Goal: Entertainment & Leisure: Consume media (video, audio)

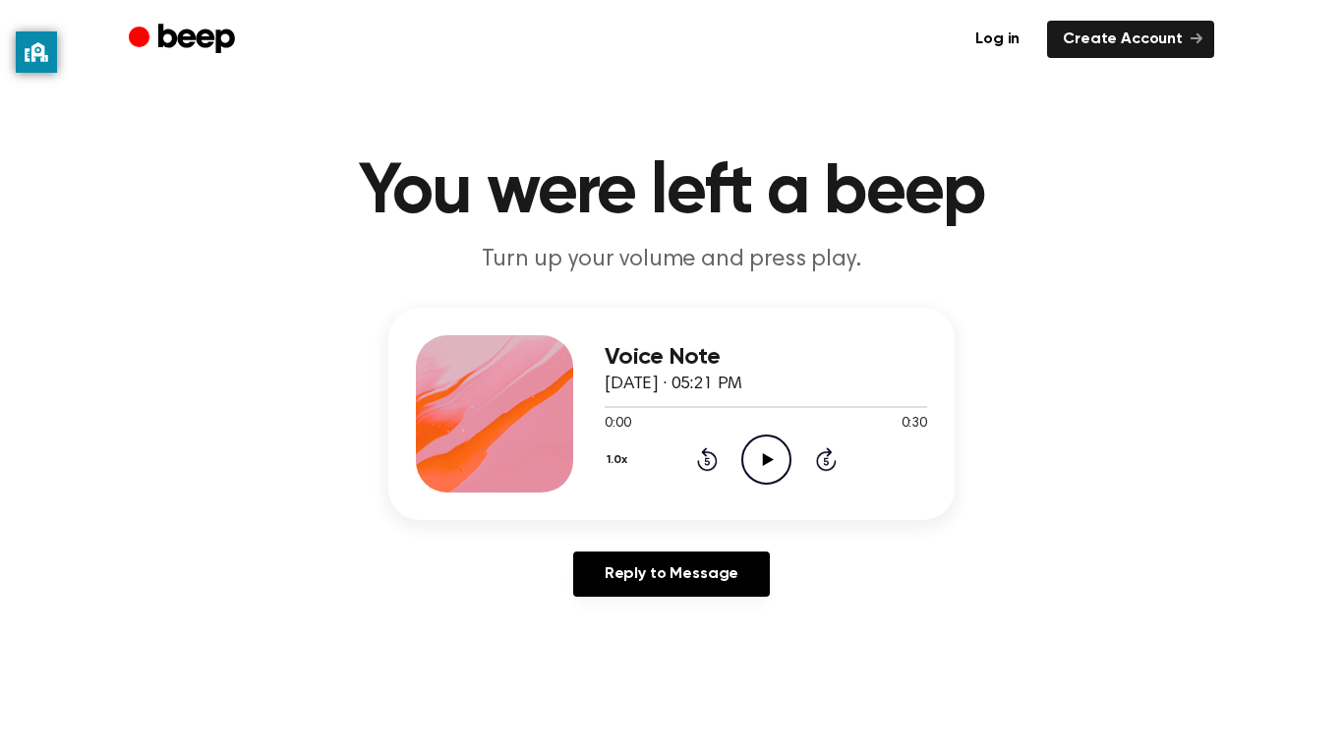
click at [764, 469] on icon "Play Audio" at bounding box center [766, 460] width 50 height 50
click at [762, 476] on icon "Play Audio" at bounding box center [766, 460] width 50 height 50
